Goal: Complete application form

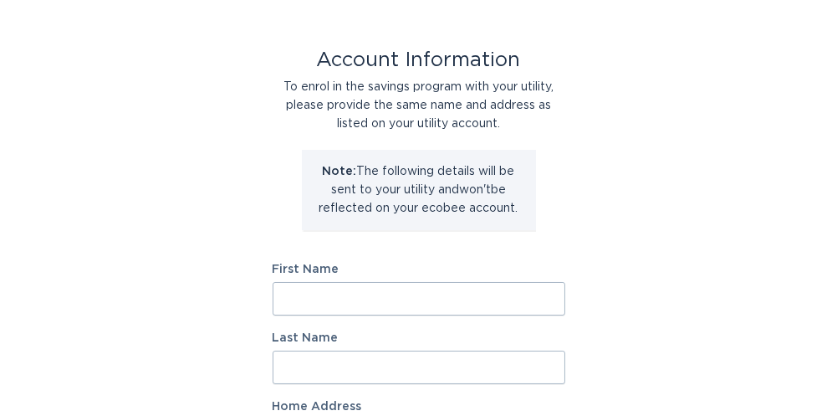
scroll to position [84, 0]
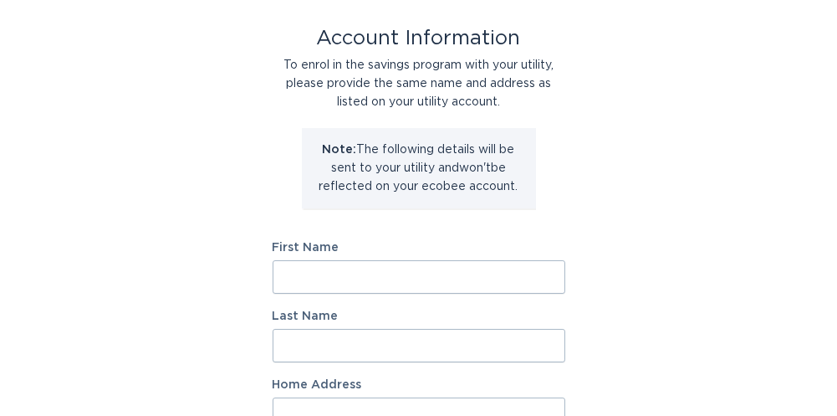
click at [392, 270] on input "First Name" at bounding box center [419, 276] width 293 height 33
type input "[PERSON_NAME]"
type input "[STREET_ADDRESS][PERSON_NAME]"
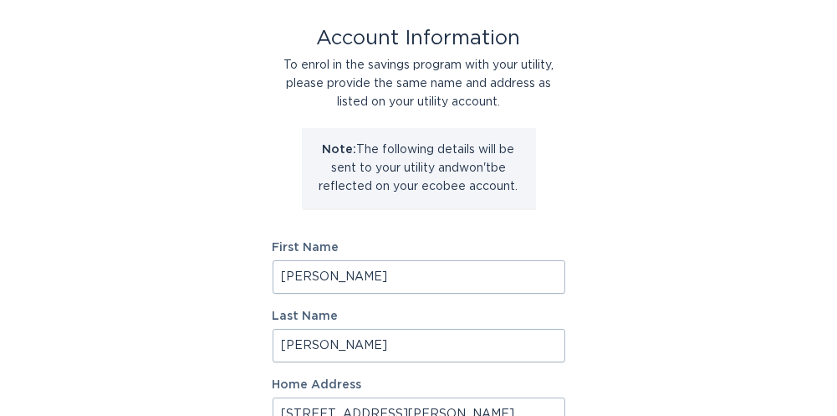
select select "US"
type input "[PERSON_NAME]"
type input "29670"
select select "SC"
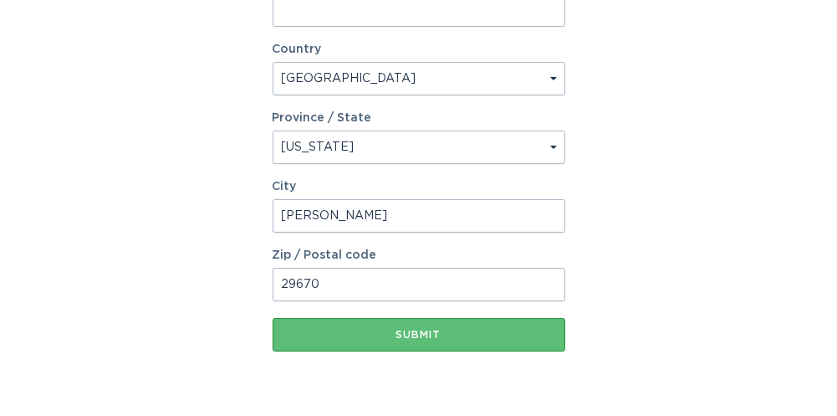
scroll to position [586, 0]
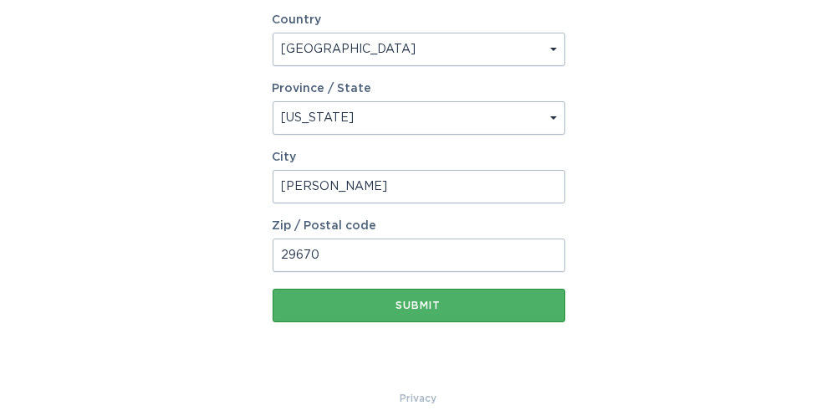
click at [441, 293] on button "Submit" at bounding box center [419, 305] width 293 height 33
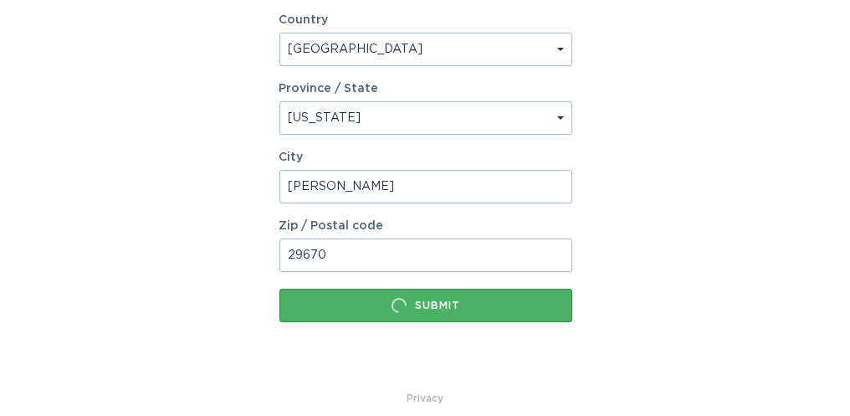
scroll to position [0, 0]
